Goal: Navigation & Orientation: Find specific page/section

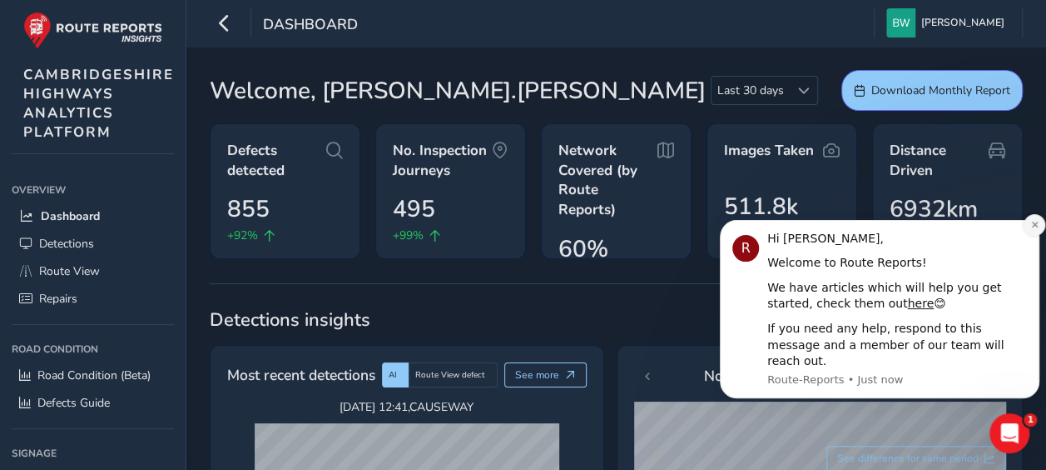
click at [1034, 229] on icon "Dismiss notification" at bounding box center [1035, 224] width 9 height 9
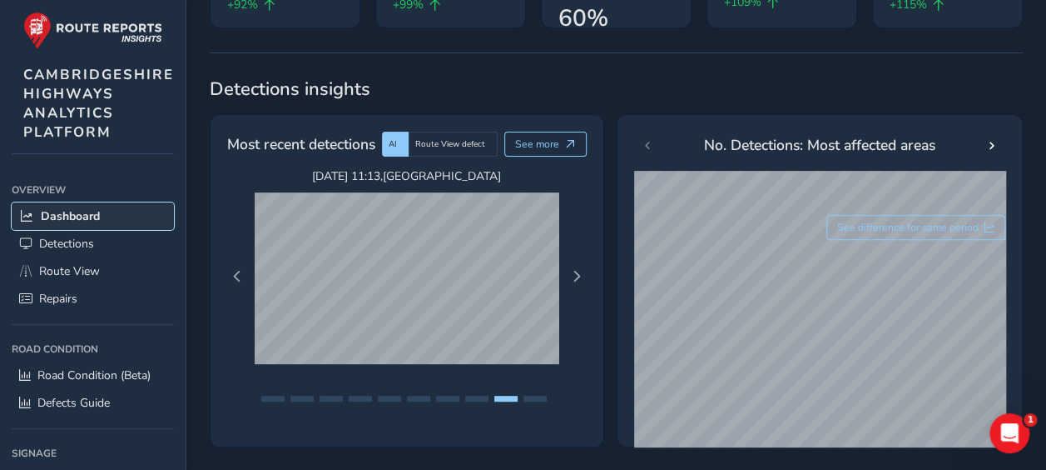
click at [70, 211] on span "Dashboard" at bounding box center [70, 216] width 59 height 16
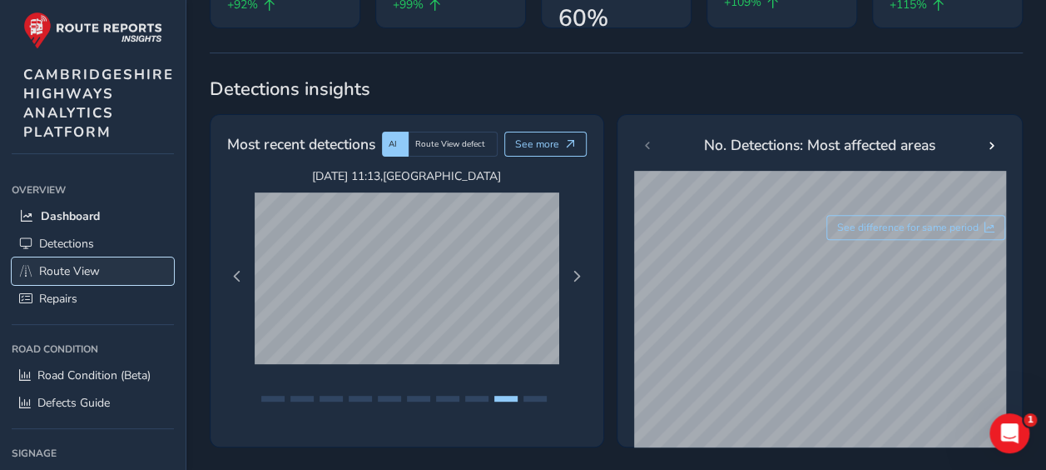
click at [61, 264] on span "Route View" at bounding box center [69, 271] width 61 height 16
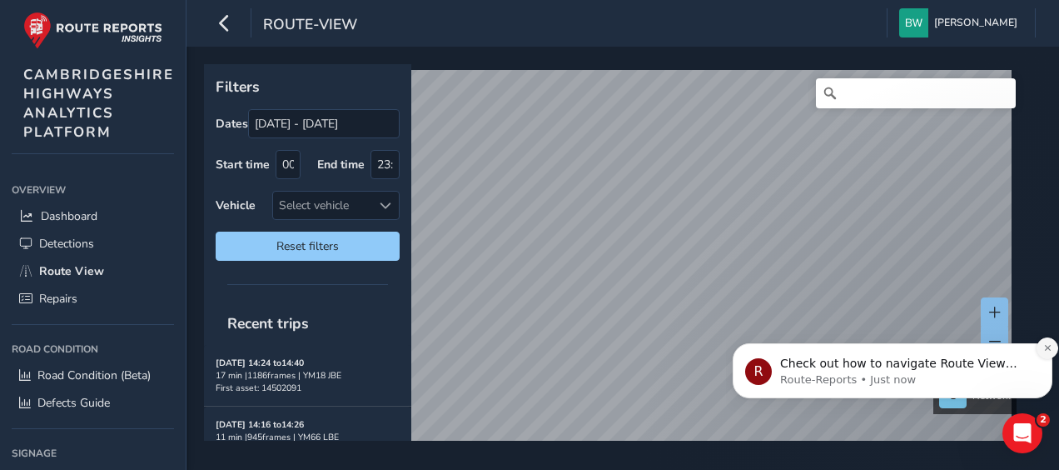
click at [1045, 345] on icon "Dismiss notification" at bounding box center [1047, 347] width 9 height 9
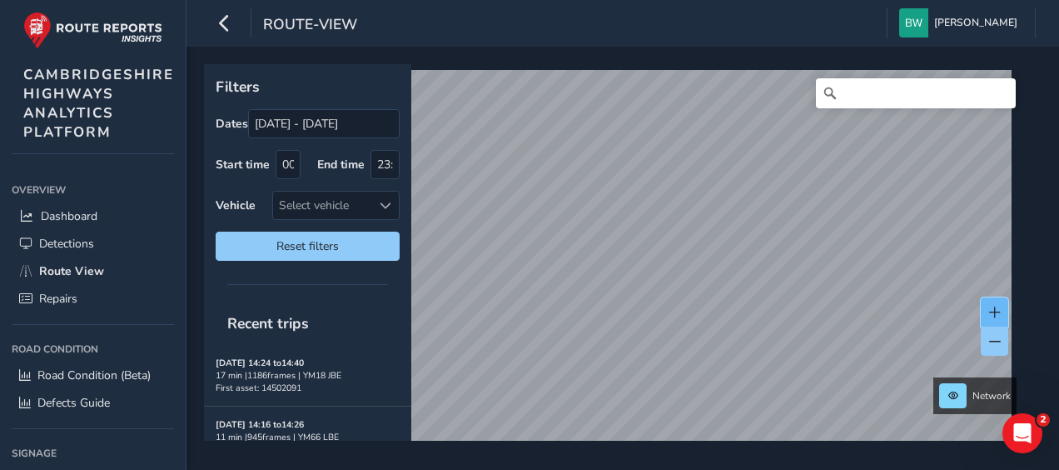
click at [992, 304] on button at bounding box center [994, 311] width 27 height 29
click at [991, 306] on button at bounding box center [994, 311] width 27 height 29
click at [994, 306] on button at bounding box center [994, 311] width 27 height 29
click at [993, 306] on button at bounding box center [994, 311] width 27 height 29
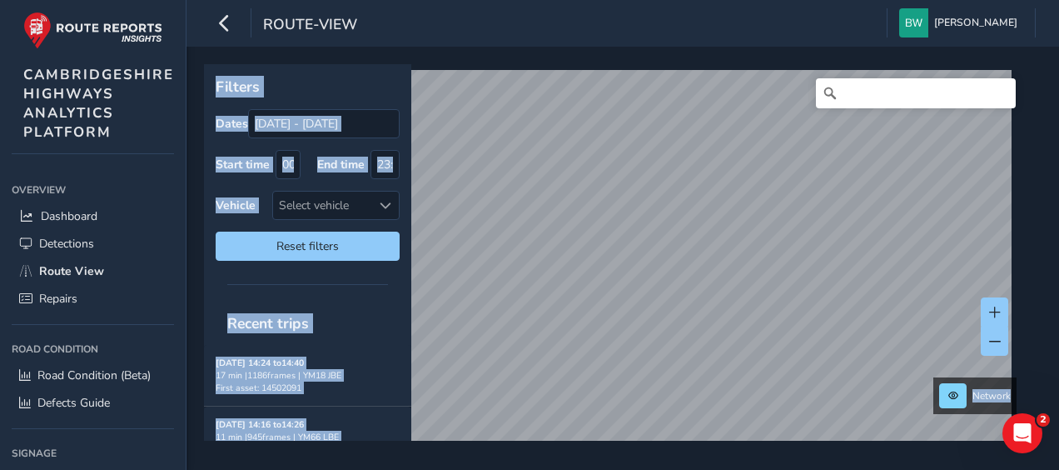
copy div "Filters Dates Start time End time Vehicle Select vehicle Reset filters Recent t…"
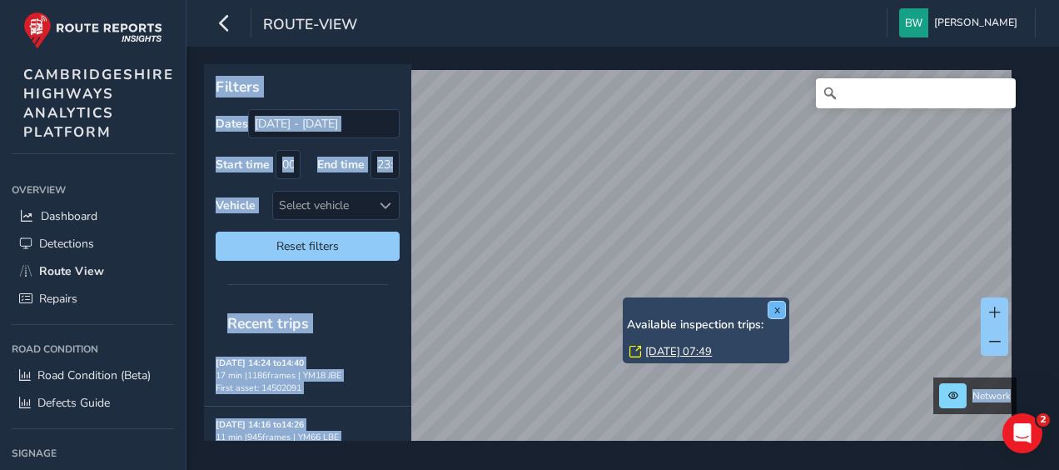
click at [776, 306] on button "x" at bounding box center [776, 309] width 17 height 17
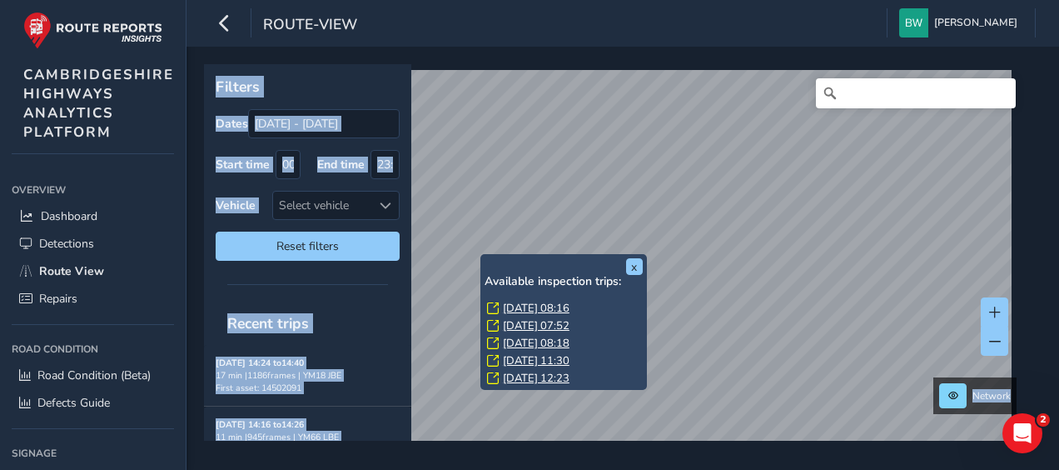
click at [343, 291] on div at bounding box center [307, 283] width 207 height 23
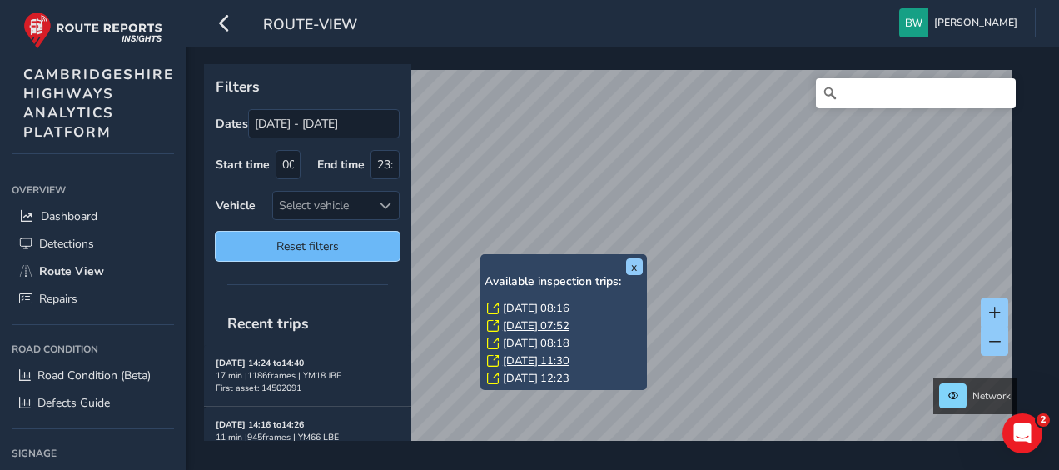
click at [338, 243] on span "Reset filters" at bounding box center [307, 246] width 159 height 16
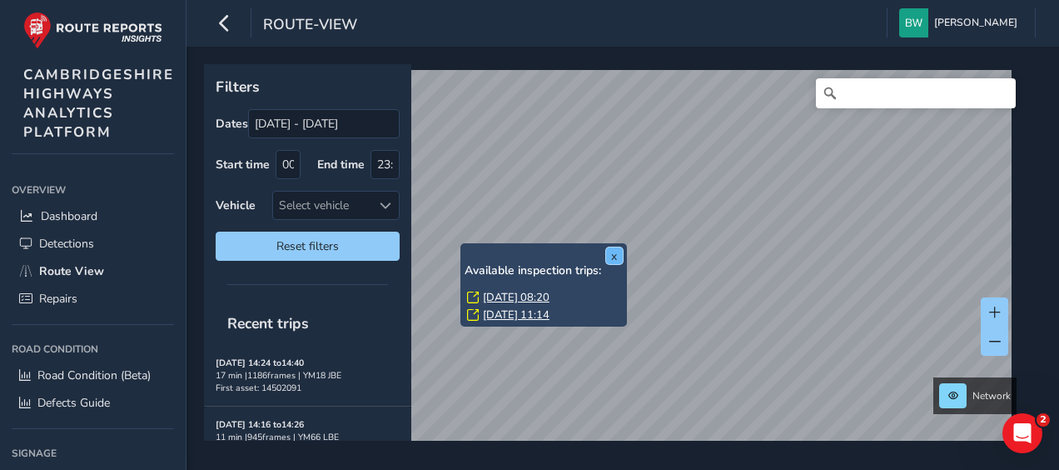
click at [618, 248] on button "x" at bounding box center [614, 255] width 17 height 17
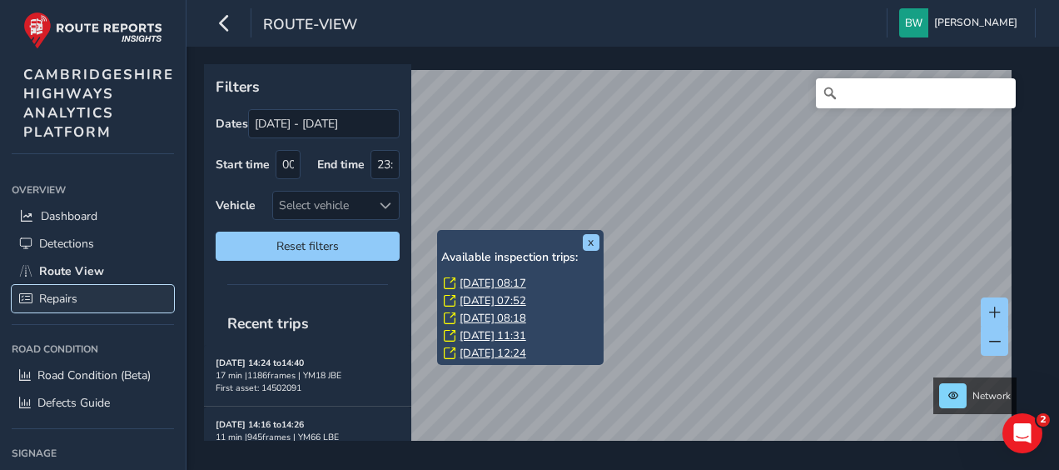
click at [59, 293] on span "Repairs" at bounding box center [58, 299] width 38 height 16
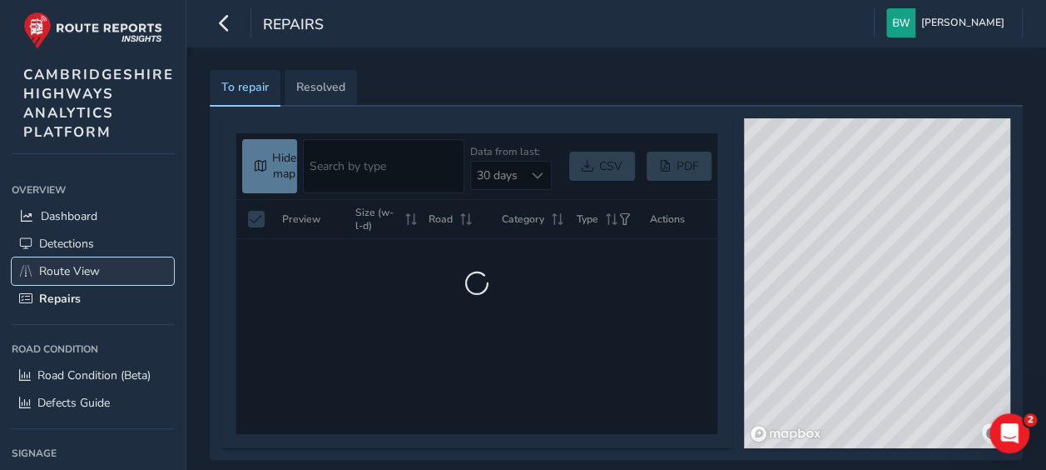
click at [72, 263] on span "Route View" at bounding box center [69, 271] width 61 height 16
